Goal: Navigation & Orientation: Find specific page/section

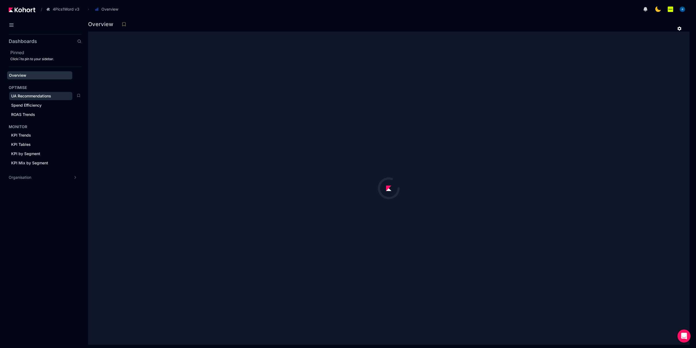
click at [29, 94] on span "UA Recommendations" at bounding box center [31, 96] width 40 height 5
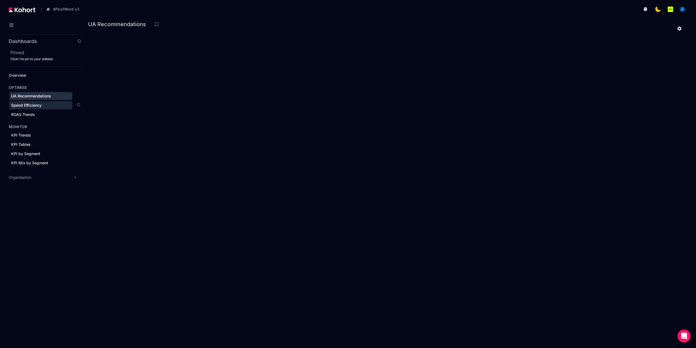
click at [52, 102] on span "Spend Efficiency" at bounding box center [40, 105] width 63 height 8
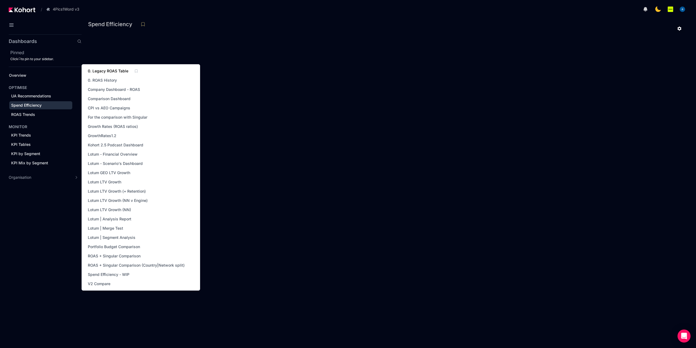
click at [113, 68] on link "0. Legacy ROAS Table" at bounding box center [108, 71] width 44 height 8
